Goal: Task Accomplishment & Management: Manage account settings

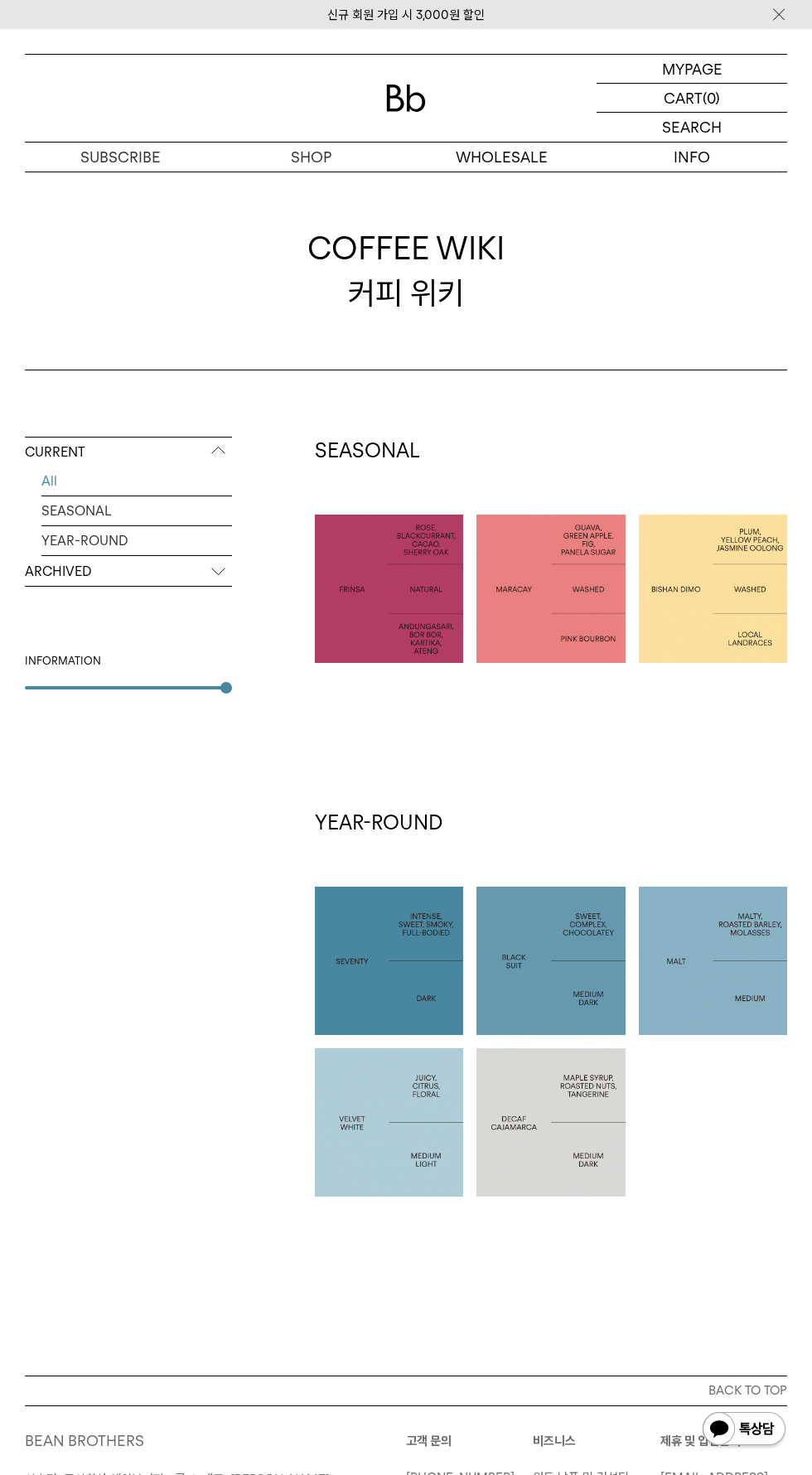
click at [649, 70] on div "MYPAGE 마이페이지" at bounding box center [692, 68] width 191 height 28
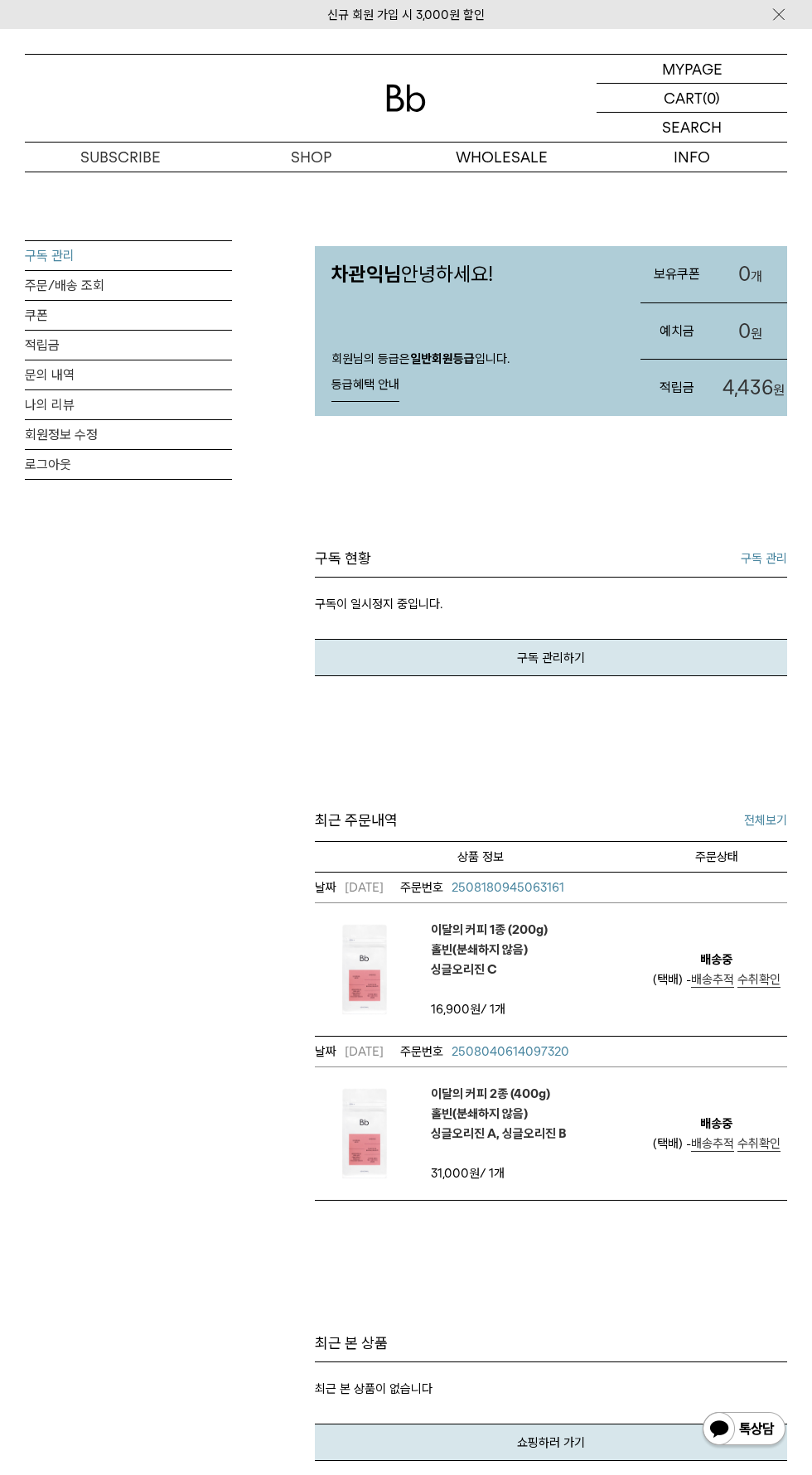
click at [54, 254] on link "구독 관리" at bounding box center [129, 256] width 207 height 29
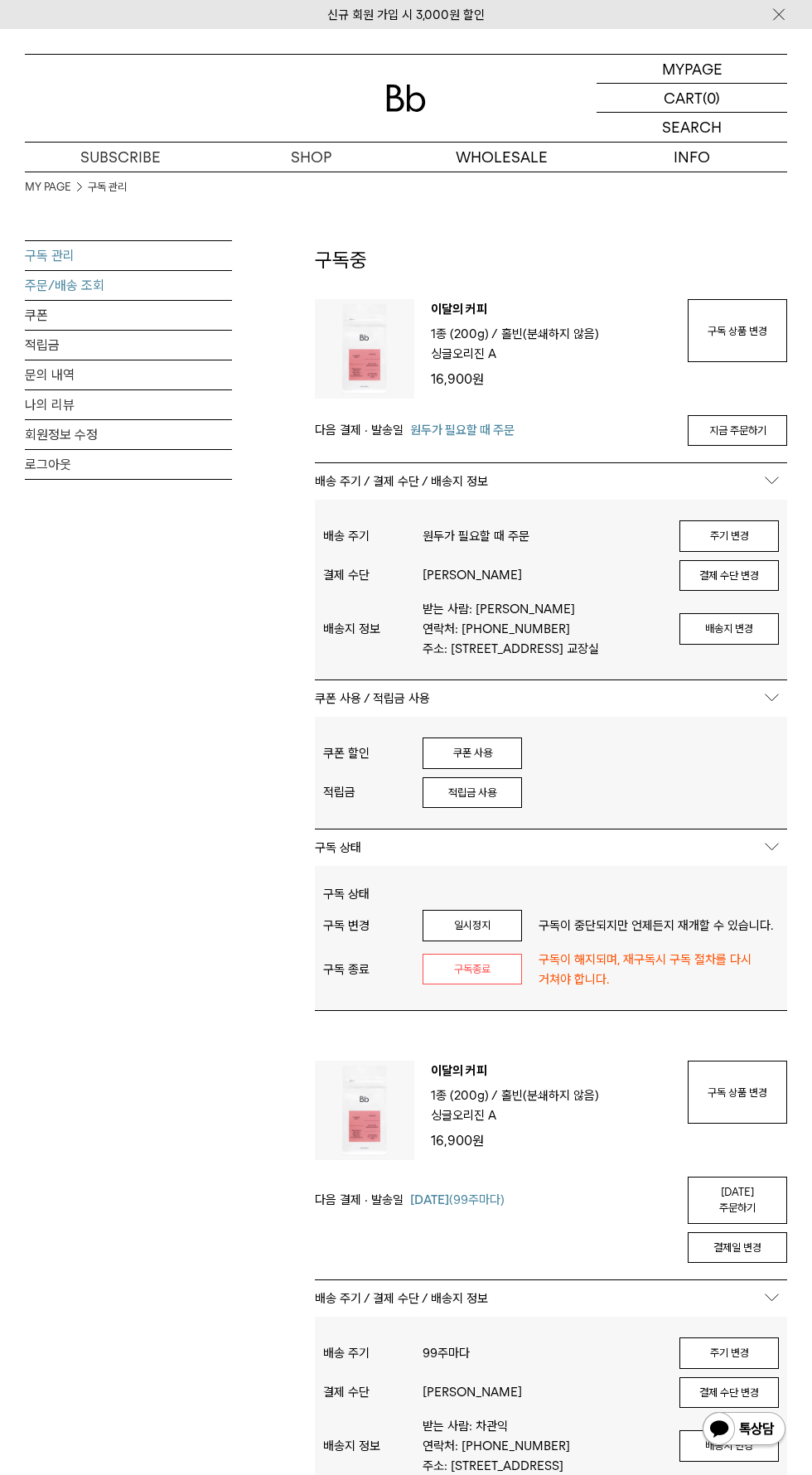
click at [74, 277] on link "주문/배송 조회" at bounding box center [129, 285] width 207 height 29
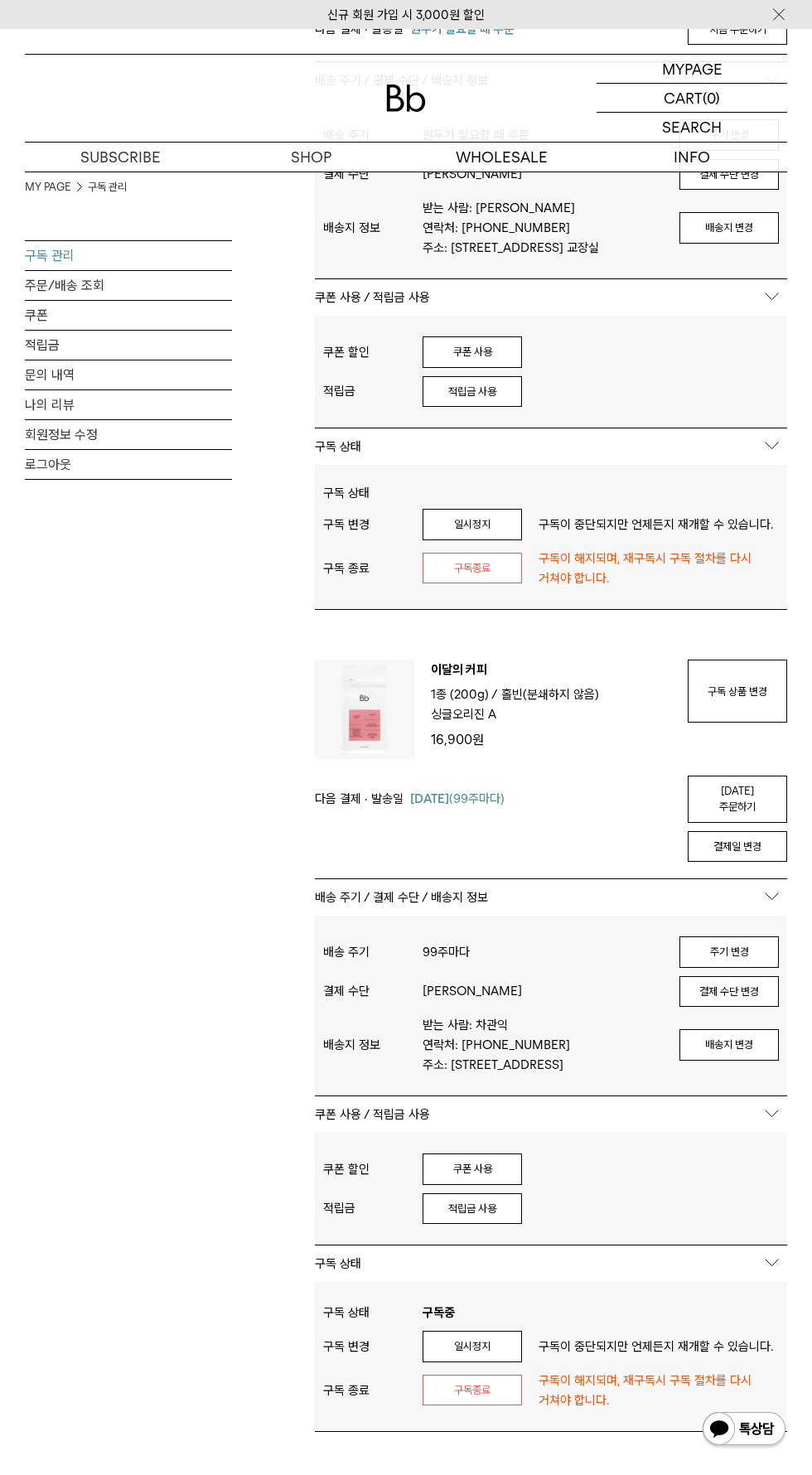
scroll to position [404, 0]
click at [742, 785] on link "[DATE] 주문하기" at bounding box center [738, 797] width 99 height 47
